Goal: Find specific page/section

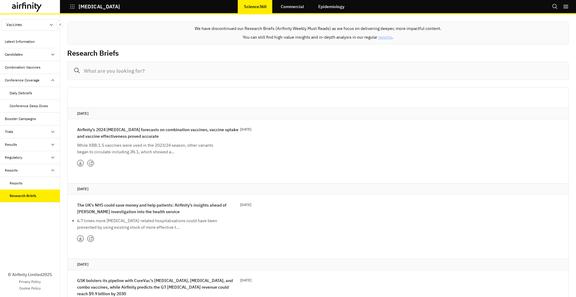
click at [19, 5] on icon at bounding box center [27, 7] width 30 height 10
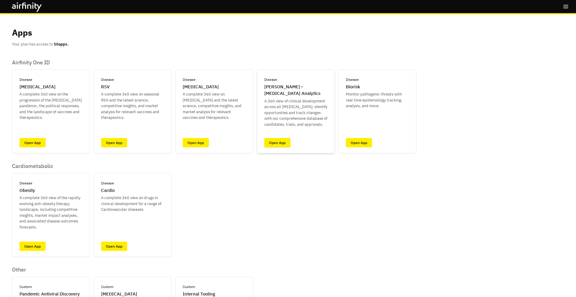
click at [273, 143] on link "Open App" at bounding box center [277, 142] width 26 height 9
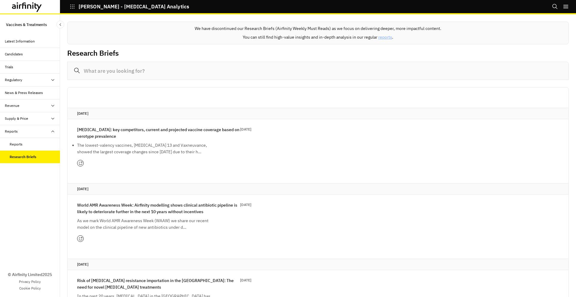
click at [569, 7] on div "Bookmarks API Logout" at bounding box center [564, 6] width 24 height 13
click at [563, 8] on icon "right-menu" at bounding box center [566, 7] width 6 height 6
